Goal: Find specific page/section: Find specific page/section

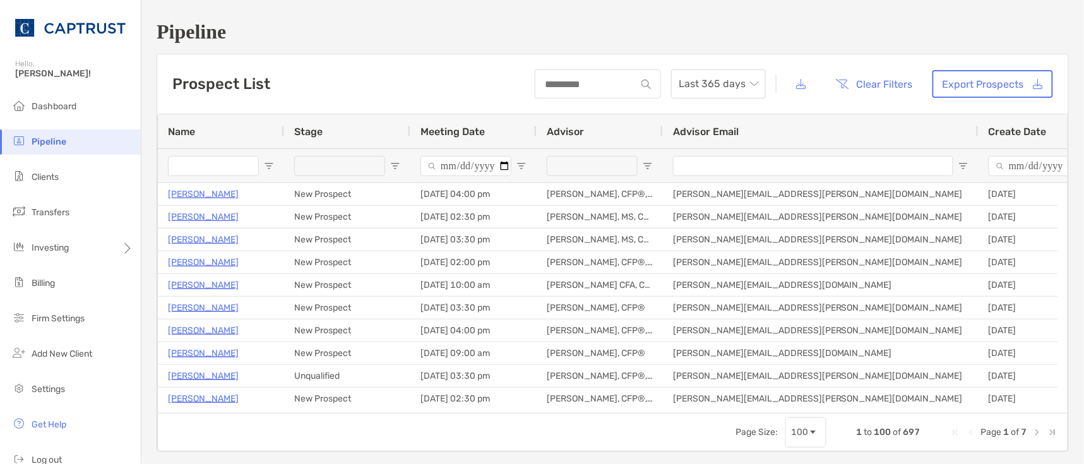
click at [54, 180] on span "Clients" at bounding box center [45, 177] width 27 height 11
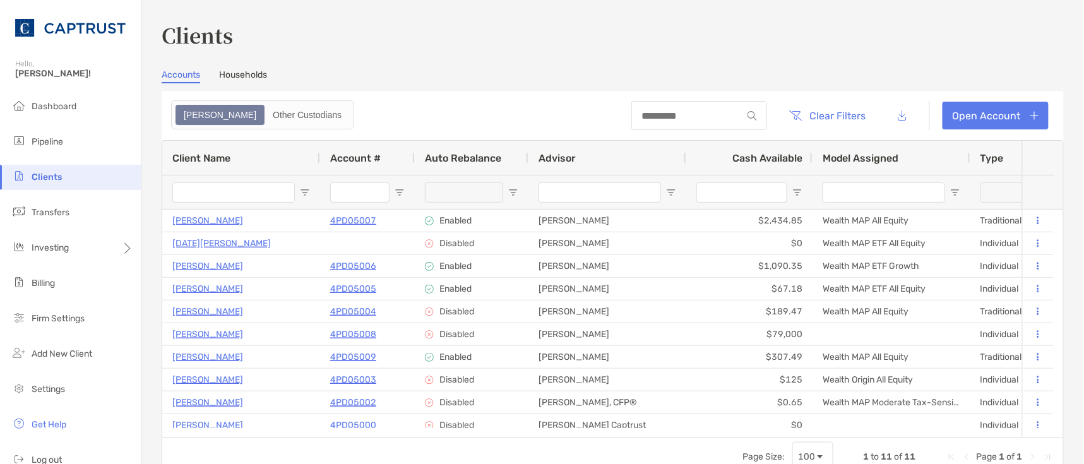
click at [48, 181] on span "Clients" at bounding box center [47, 177] width 30 height 11
drag, startPoint x: 306, startPoint y: 28, endPoint x: 376, endPoint y: 4, distance: 73.5
click at [307, 28] on h3 "Clients" at bounding box center [613, 34] width 902 height 29
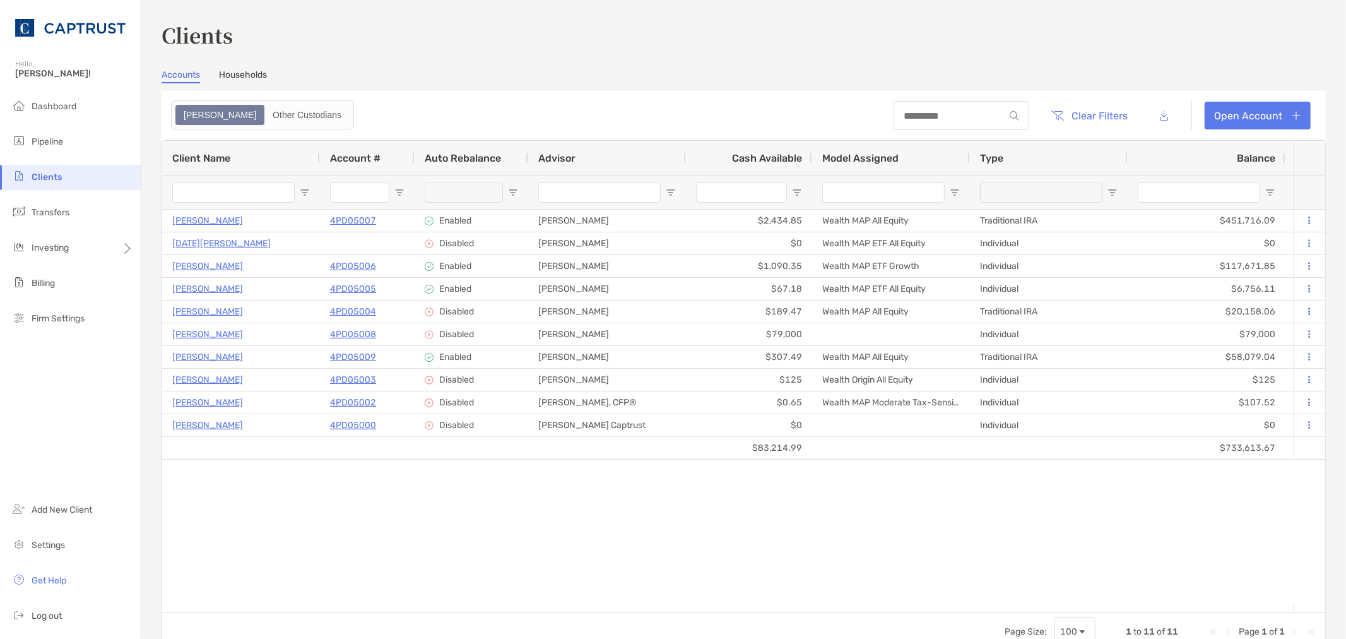
click at [872, 463] on div "[PERSON_NAME] 4PD05007 Traditional IRA $451,716.09 $2,434.85 +3.73% +3.73% Comp…" at bounding box center [728, 406] width 1132 height 393
click at [1083, 57] on div "Clients Accounts Households Zoe Other Custodians Clear Filters Open Account 1 t…" at bounding box center [744, 335] width 1165 height 631
click at [1083, 48] on h3 "Clients" at bounding box center [744, 34] width 1165 height 29
click at [716, 463] on div "[PERSON_NAME] 4PD05007 Traditional IRA $451,716.09 $2,434.85 +3.73% +3.73% Comp…" at bounding box center [728, 406] width 1132 height 393
